Goal: Find specific page/section: Find specific page/section

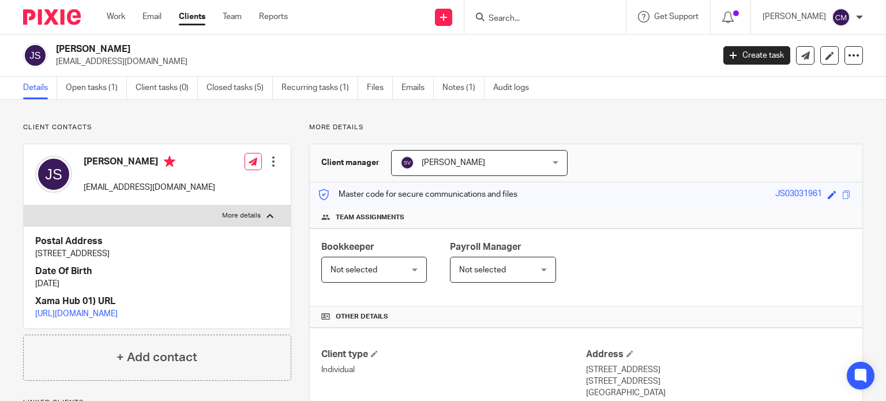
click at [561, 18] on input "Search" at bounding box center [540, 19] width 104 height 10
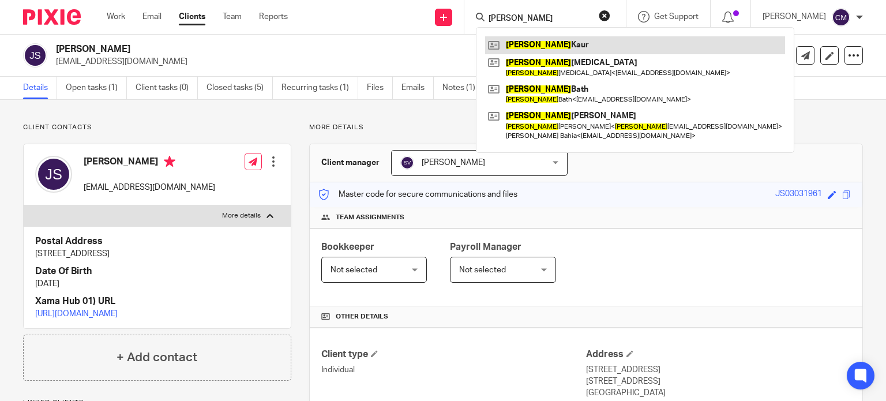
type input "[PERSON_NAME]"
click at [555, 45] on link at bounding box center [635, 44] width 300 height 17
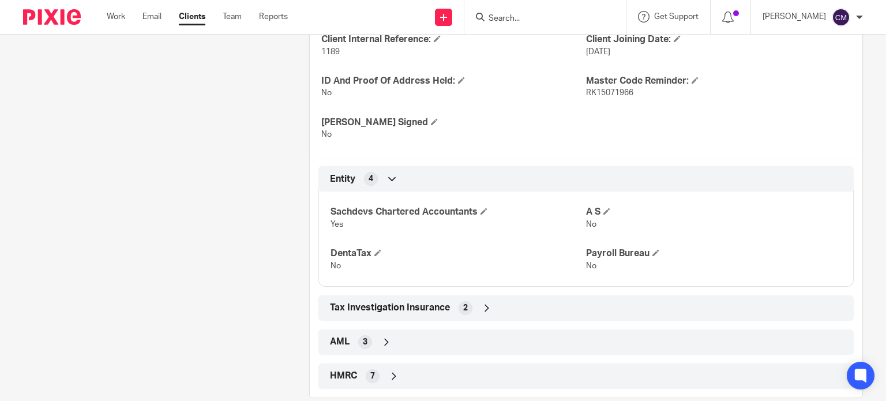
scroll to position [446, 0]
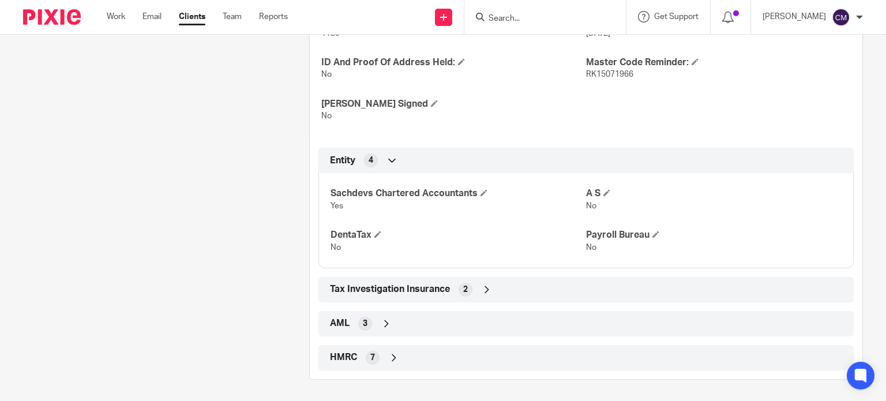
click at [366, 359] on div "7" at bounding box center [373, 358] width 14 height 14
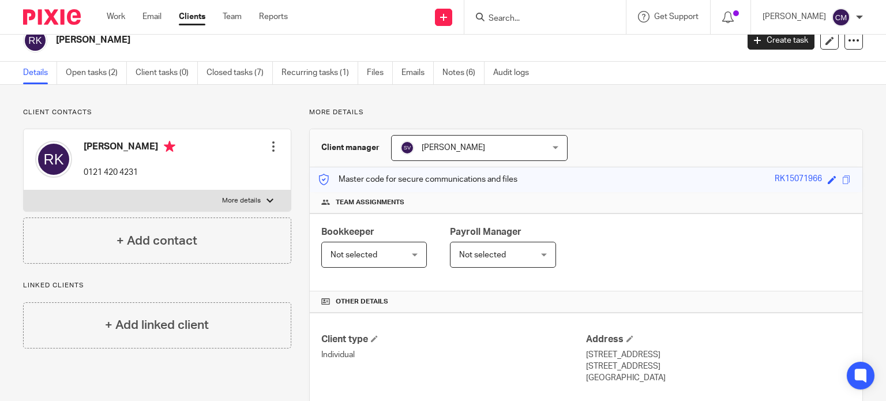
scroll to position [0, 0]
